Goal: Task Accomplishment & Management: Manage account settings

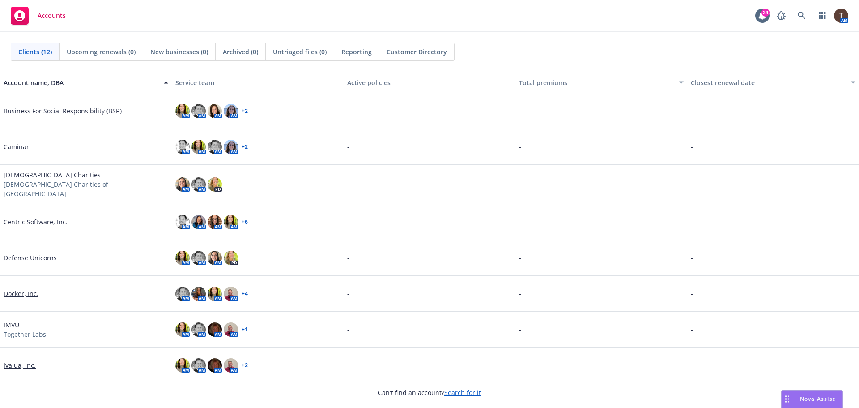
click at [38, 253] on link "Defense Unicorns" at bounding box center [30, 257] width 53 height 9
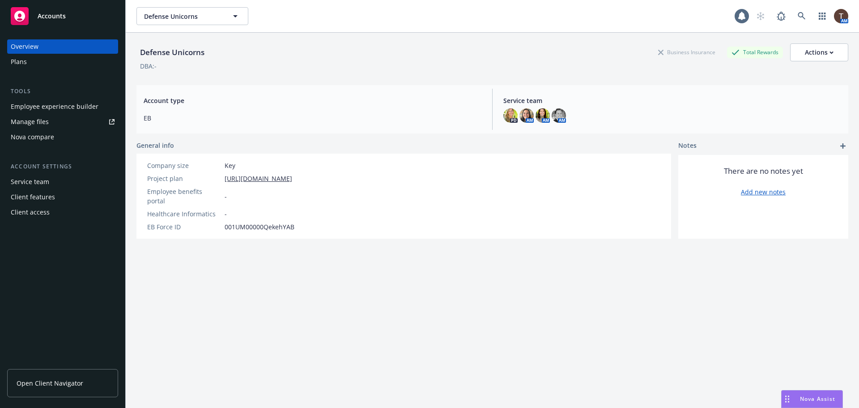
click at [49, 368] on div "Open Client Navigator" at bounding box center [62, 385] width 111 height 46
click at [49, 375] on link "Open Client Navigator" at bounding box center [62, 383] width 111 height 28
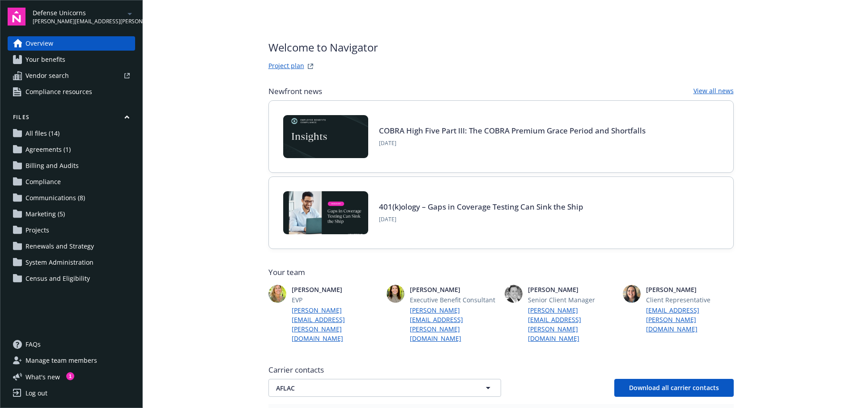
click at [64, 134] on link "All files (14)" at bounding box center [72, 133] width 128 height 14
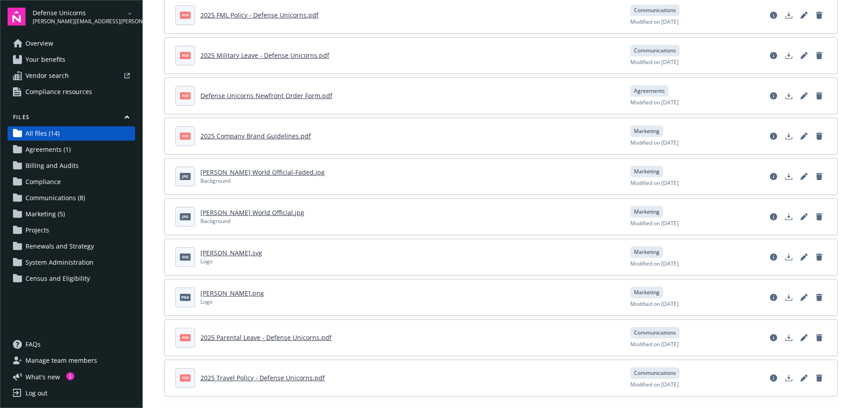
scroll to position [250, 0]
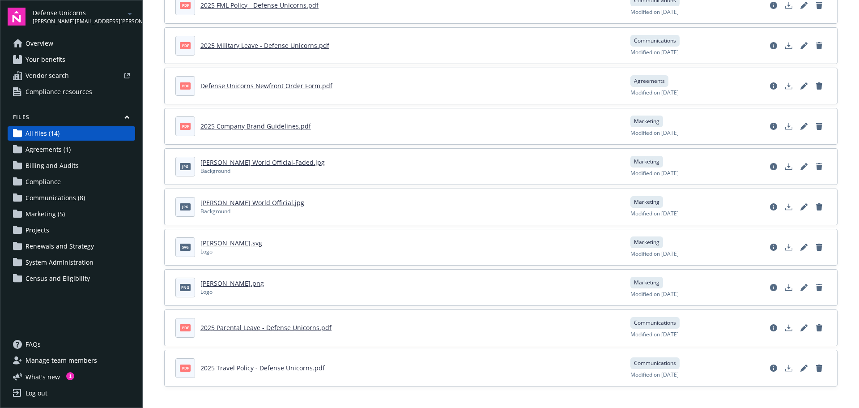
click at [294, 368] on link "2025 Travel Policy - Defense Unicorns.pdf" at bounding box center [262, 367] width 124 height 9
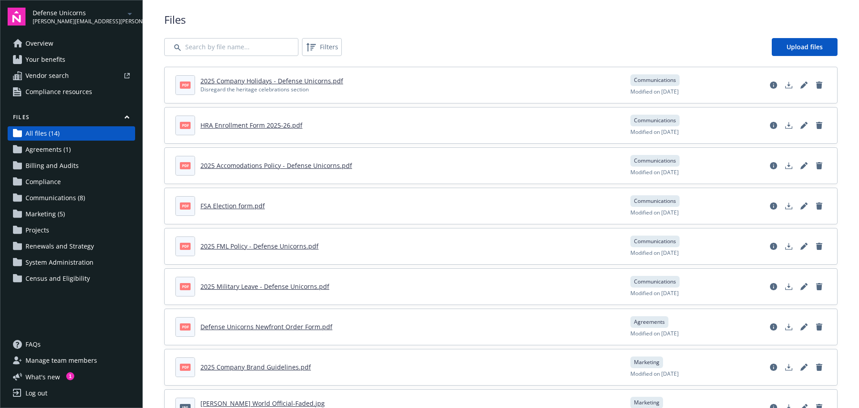
scroll to position [0, 0]
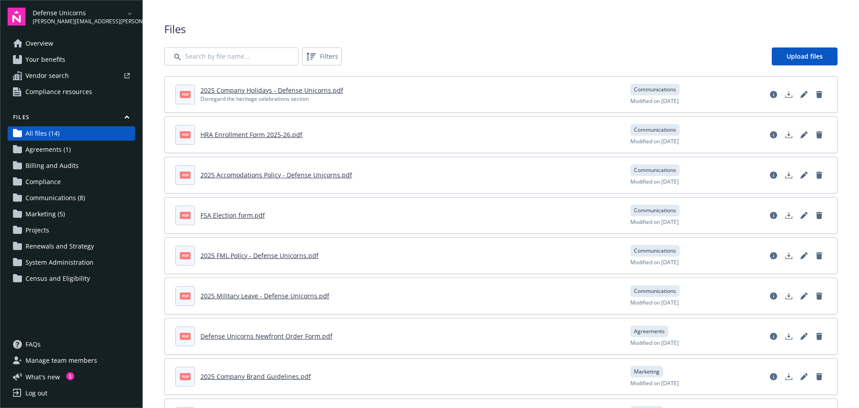
click at [328, 176] on link "2025 Accomodations Policy - Defense Unicorns.pdf" at bounding box center [276, 175] width 152 height 9
click at [57, 369] on div "FAQs Manage team members What ' s new 1 Log out" at bounding box center [72, 368] width 128 height 63
click at [59, 365] on span "Manage team members" at bounding box center [62, 360] width 72 height 14
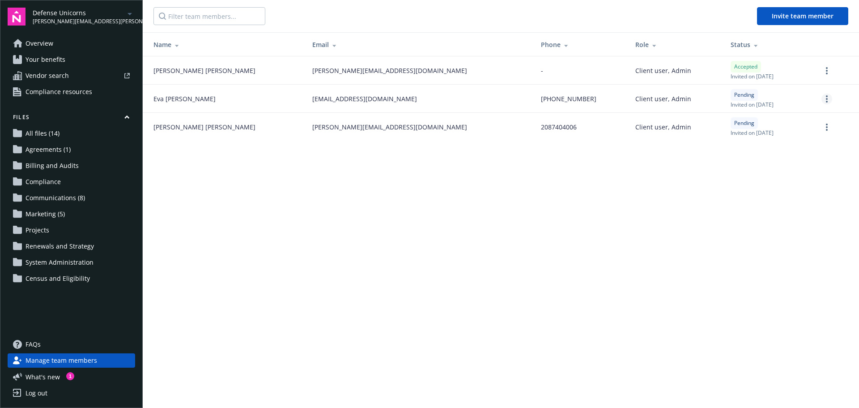
click at [828, 96] on link "more" at bounding box center [827, 99] width 11 height 11
click at [800, 186] on main "Invite team member Name Email Phone Role Status [PERSON_NAME] [PERSON_NAME][EMA…" at bounding box center [501, 204] width 717 height 408
